Goal: Navigation & Orientation: Find specific page/section

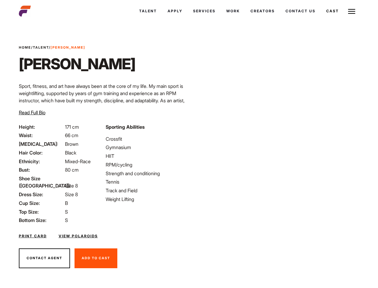
click at [332, 11] on link "Cast" at bounding box center [332, 11] width 23 height 16
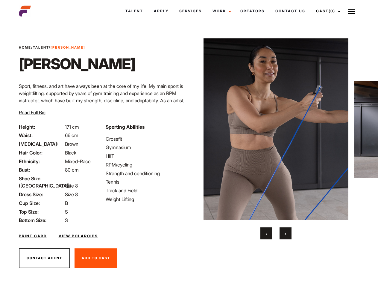
click at [327, 11] on link "Cast (0)" at bounding box center [328, 11] width 34 height 16
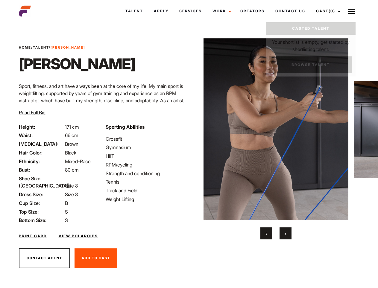
click at [352, 11] on img at bounding box center [352, 11] width 7 height 7
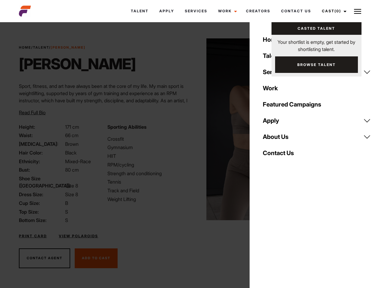
click at [276, 139] on img at bounding box center [278, 129] width 145 height 182
click at [189, 129] on div "Sporting Abilities Crossfit Gymnasium HIIT RPM/cycling Strength and conditionin…" at bounding box center [148, 173] width 88 height 101
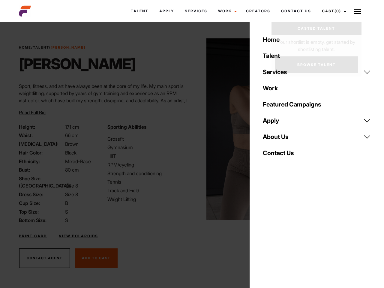
click at [267, 233] on button "‹" at bounding box center [270, 233] width 12 height 12
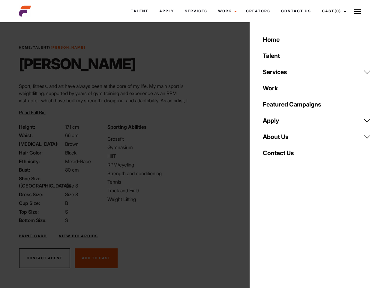
click at [286, 233] on div "Home Talent Services Talent Casting Photography Videography Creative Hair and M…" at bounding box center [316, 144] width 134 height 288
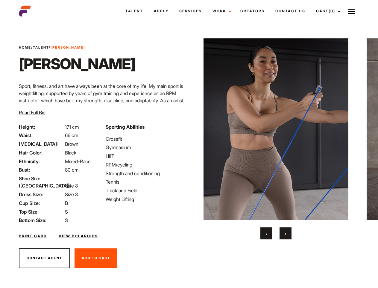
click at [327, 11] on link "Cast (0)" at bounding box center [328, 11] width 34 height 16
click at [352, 11] on img at bounding box center [352, 11] width 7 height 7
click at [276, 139] on img at bounding box center [276, 129] width 145 height 182
click at [189, 129] on div "Sporting Abilities Crossfit Gymnasium HIIT RPM/cycling Strength and conditionin…" at bounding box center [145, 173] width 87 height 101
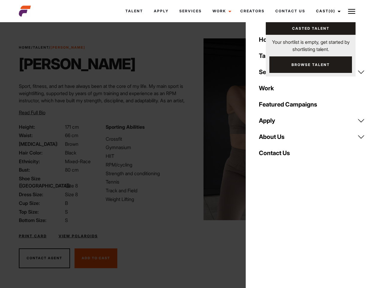
click at [267, 233] on button "‹" at bounding box center [267, 233] width 12 height 12
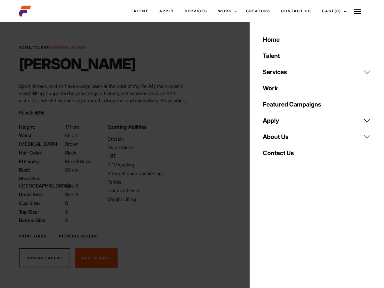
click at [286, 233] on div "Home Talent Services Talent Casting Photography Videography Creative Hair and M…" at bounding box center [316, 144] width 134 height 288
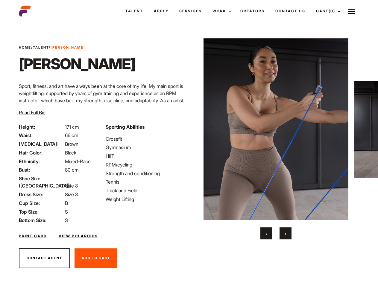
click at [327, 11] on link "Cast (0)" at bounding box center [328, 11] width 34 height 16
click at [352, 11] on img at bounding box center [352, 11] width 7 height 7
click at [276, 139] on img at bounding box center [276, 129] width 145 height 182
click at [189, 129] on div "Sporting Abilities Crossfit Gymnasium HIIT RPM/cycling Strength and conditionin…" at bounding box center [145, 173] width 87 height 101
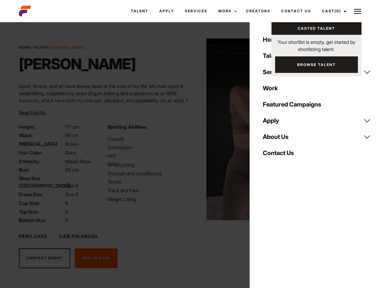
click at [267, 233] on button "‹" at bounding box center [270, 233] width 12 height 12
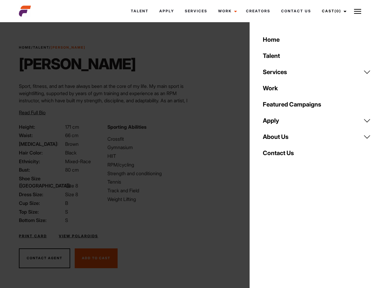
click at [286, 233] on div "Home Talent Services Talent Casting Photography Videography Creative Hair and M…" at bounding box center [316, 144] width 134 height 288
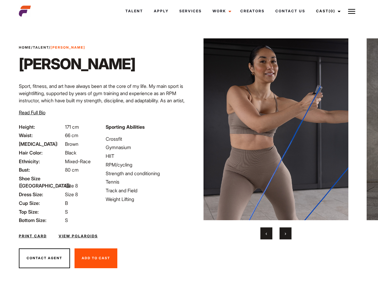
click at [327, 11] on link "Cast (0)" at bounding box center [328, 11] width 34 height 16
click at [352, 11] on img at bounding box center [352, 11] width 7 height 7
click at [276, 139] on img at bounding box center [276, 129] width 145 height 182
click at [189, 129] on div "Sporting Abilities Crossfit Gymnasium HIIT RPM/cycling Strength and conditionin…" at bounding box center [145, 173] width 87 height 101
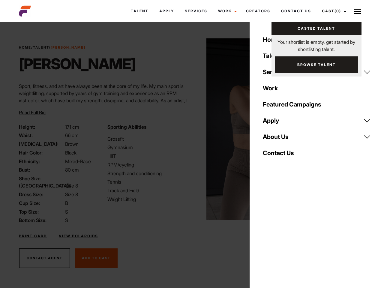
click at [267, 233] on button "‹" at bounding box center [270, 233] width 12 height 12
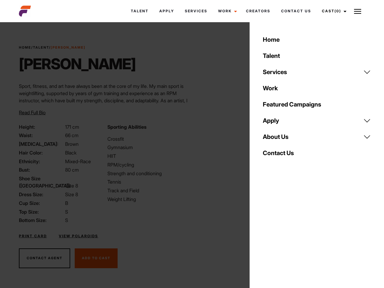
click at [286, 233] on div "Home Talent Services Talent Casting Photography Videography Creative Hair and M…" at bounding box center [316, 144] width 134 height 288
